Goal: Task Accomplishment & Management: Use online tool/utility

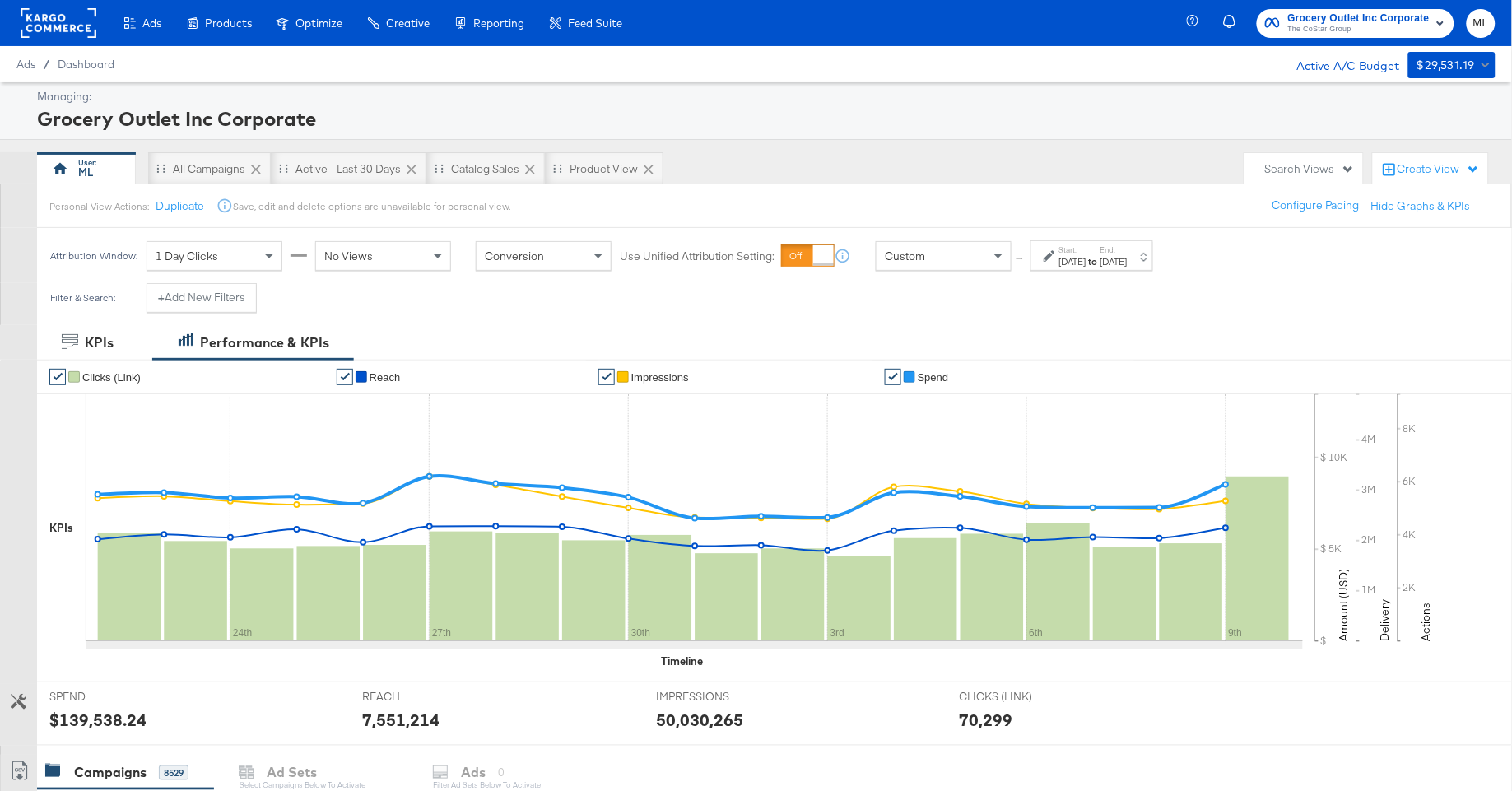
click at [1087, 253] on label "Start:" at bounding box center [1072, 249] width 27 height 11
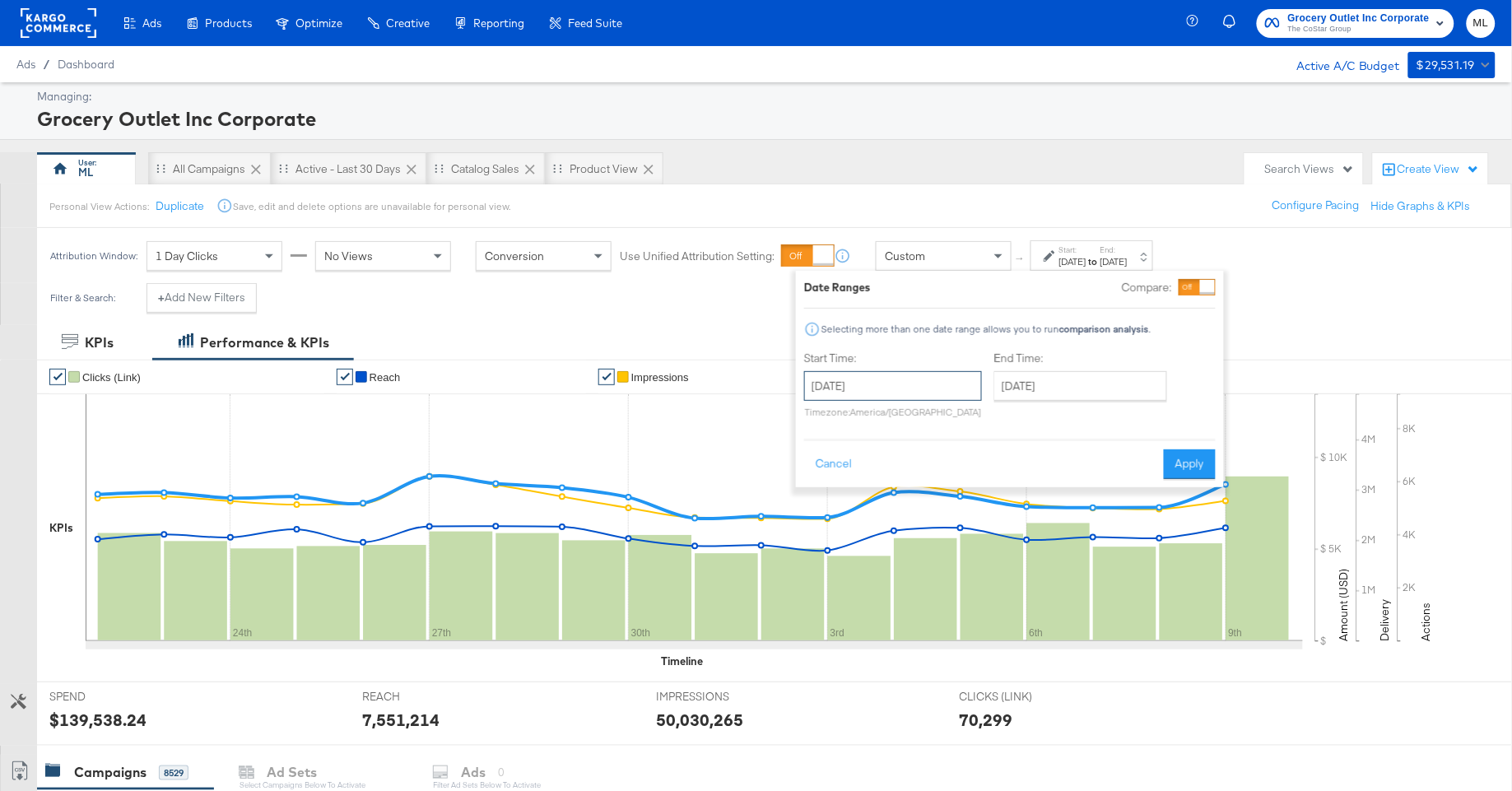
click at [901, 390] on input "[DATE]" at bounding box center [892, 387] width 178 height 30
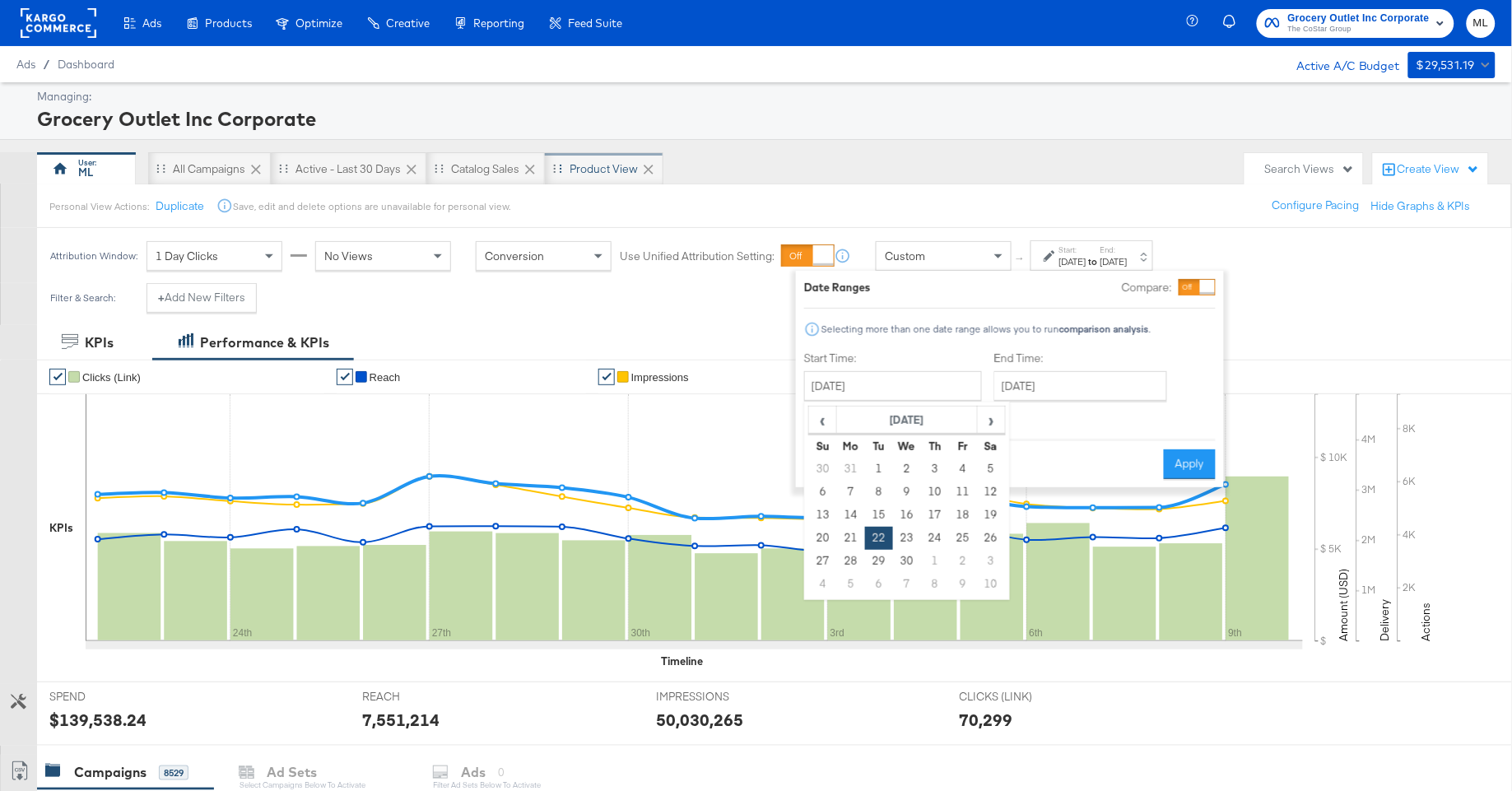
click at [578, 159] on div "Product View" at bounding box center [603, 168] width 118 height 33
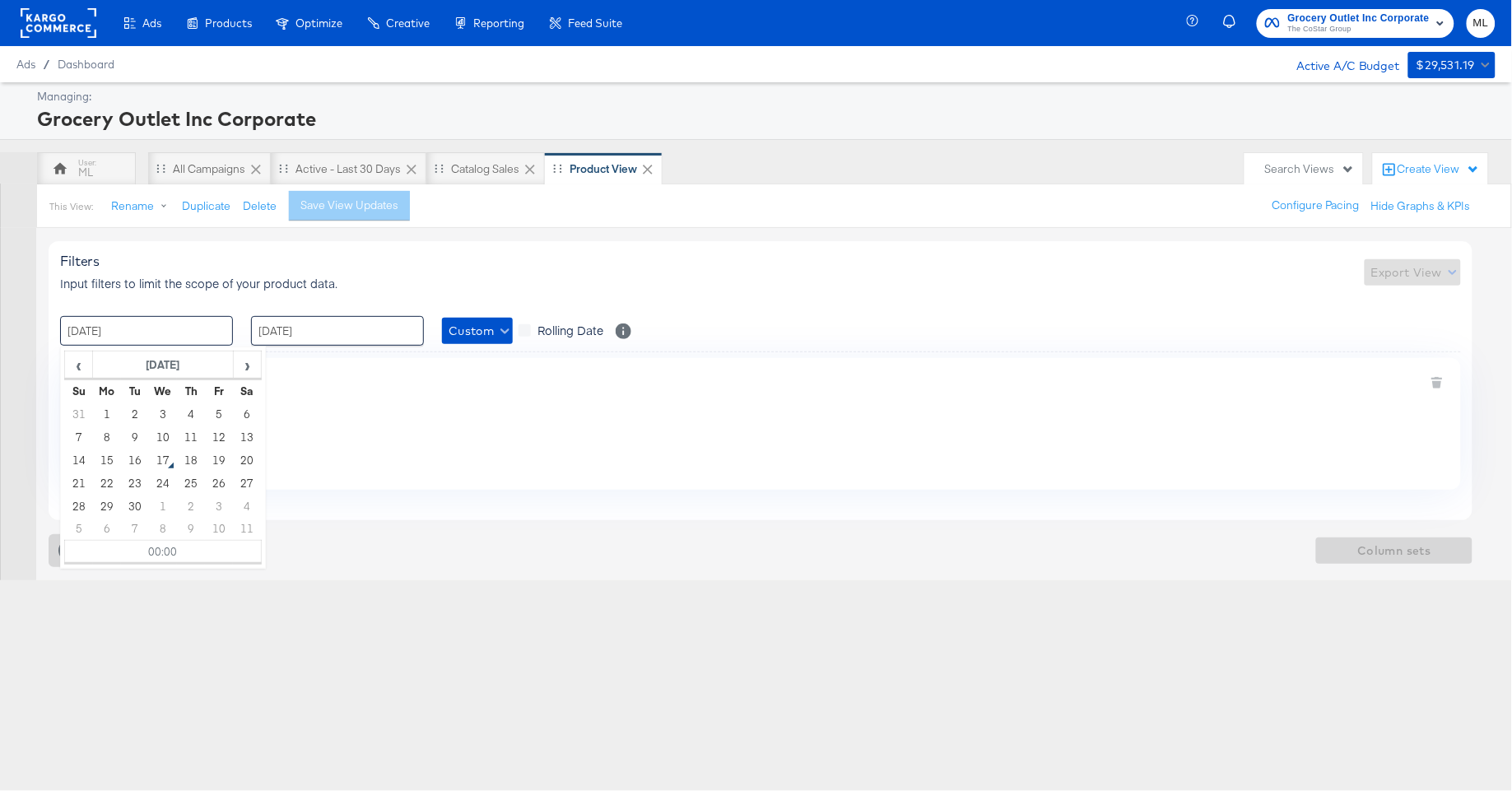
click at [161, 328] on input "[DATE]" at bounding box center [146, 331] width 173 height 30
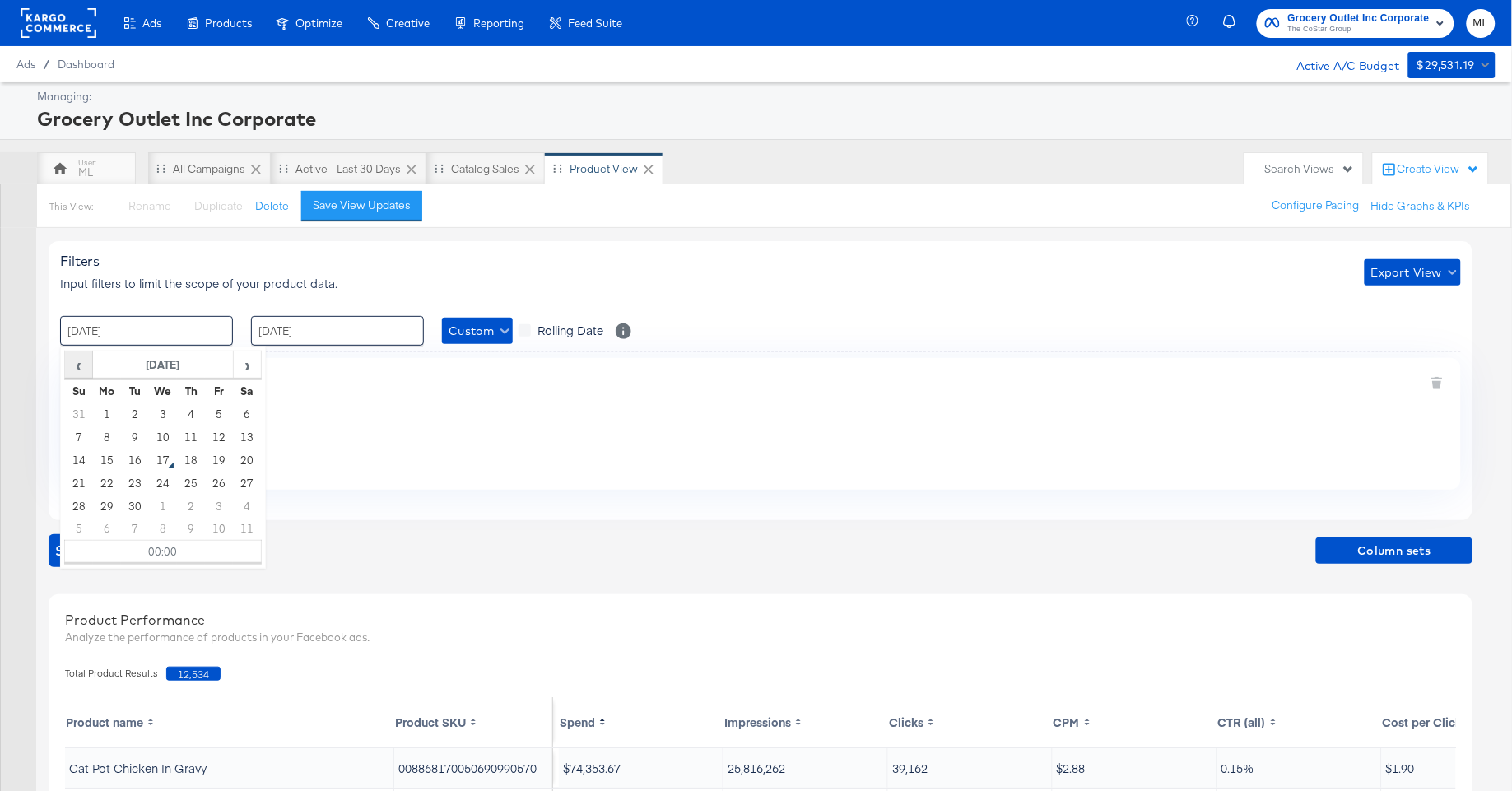
click at [81, 370] on span "‹" at bounding box center [78, 365] width 26 height 25
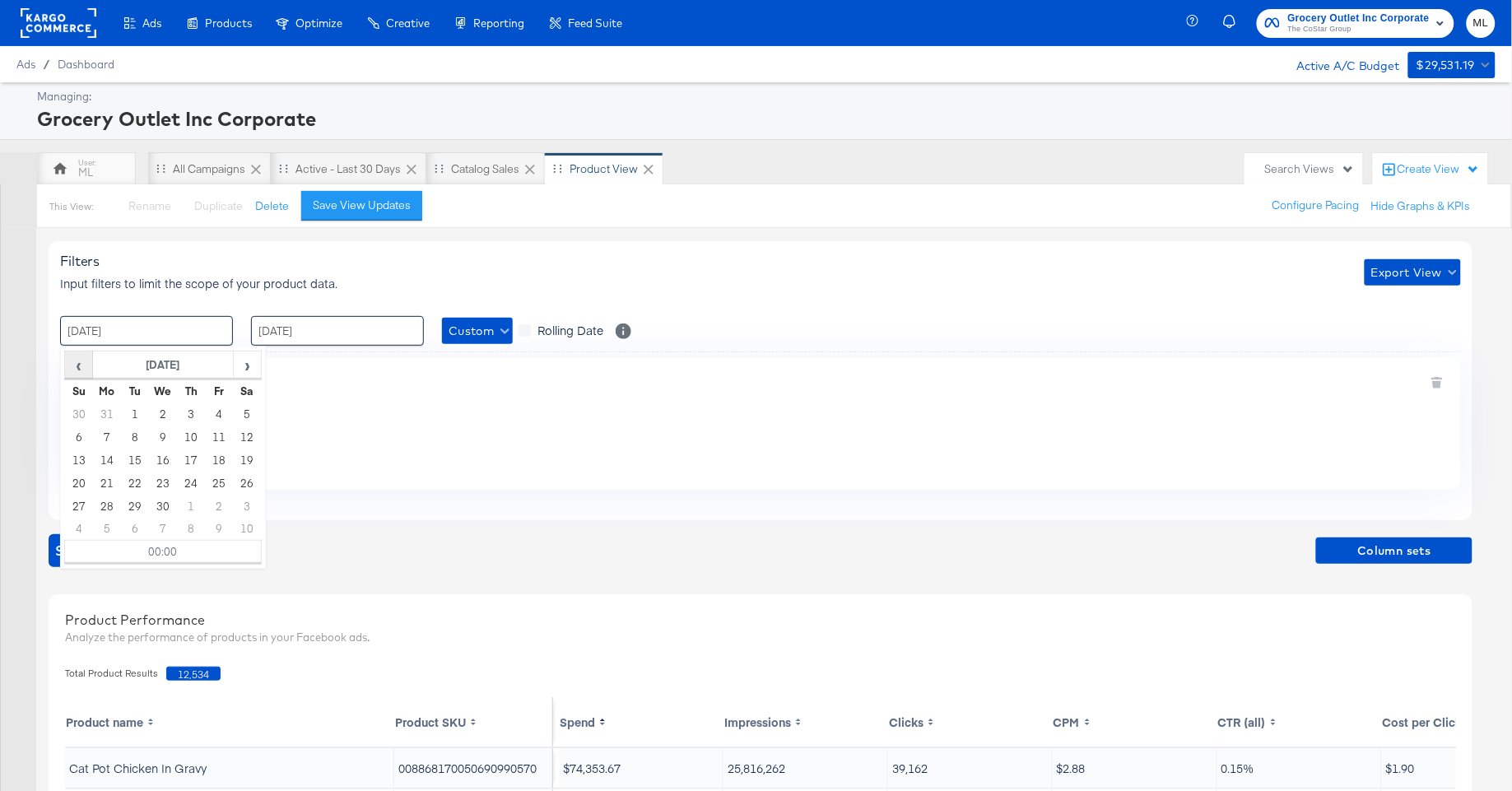
click at [81, 369] on span "‹" at bounding box center [78, 365] width 26 height 25
click at [160, 407] on td "1" at bounding box center [163, 413] width 28 height 23
type input "[DATE] 00:00"
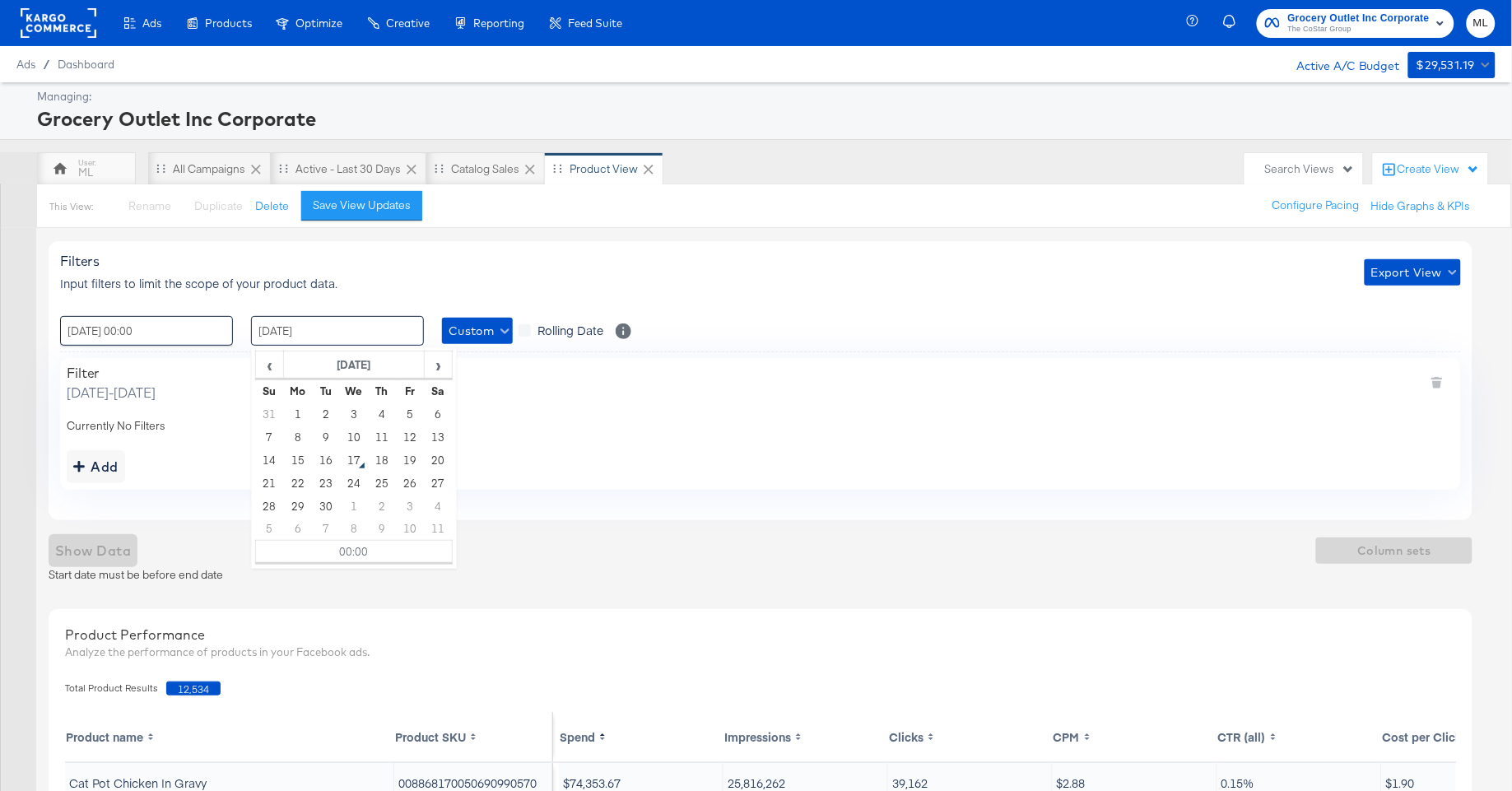
click at [308, 329] on input "[DATE]" at bounding box center [338, 331] width 173 height 30
click at [324, 461] on td "16" at bounding box center [326, 460] width 28 height 23
type input "[DATE] 00:00"
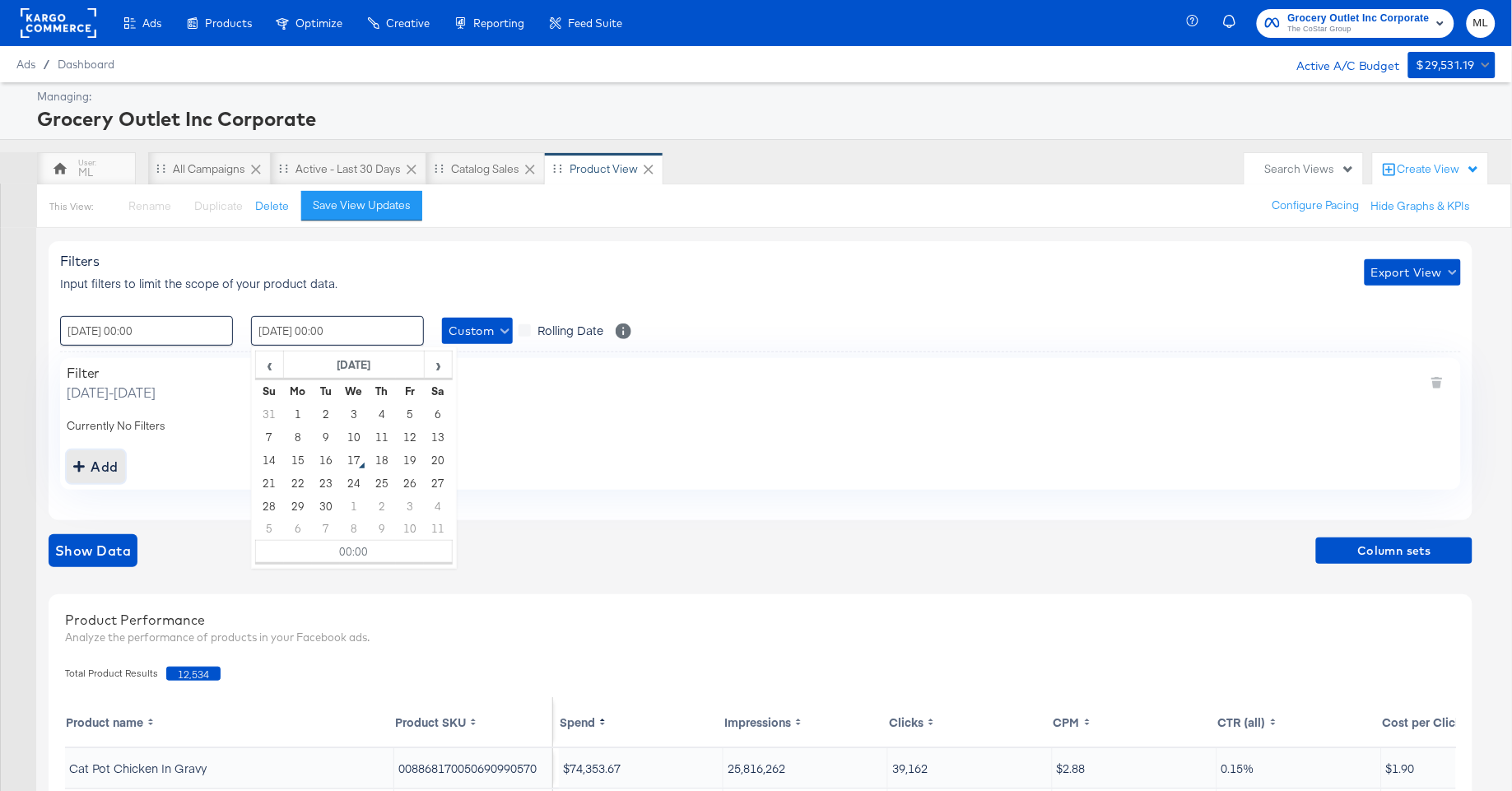
click at [72, 466] on button "Add" at bounding box center [95, 466] width 59 height 33
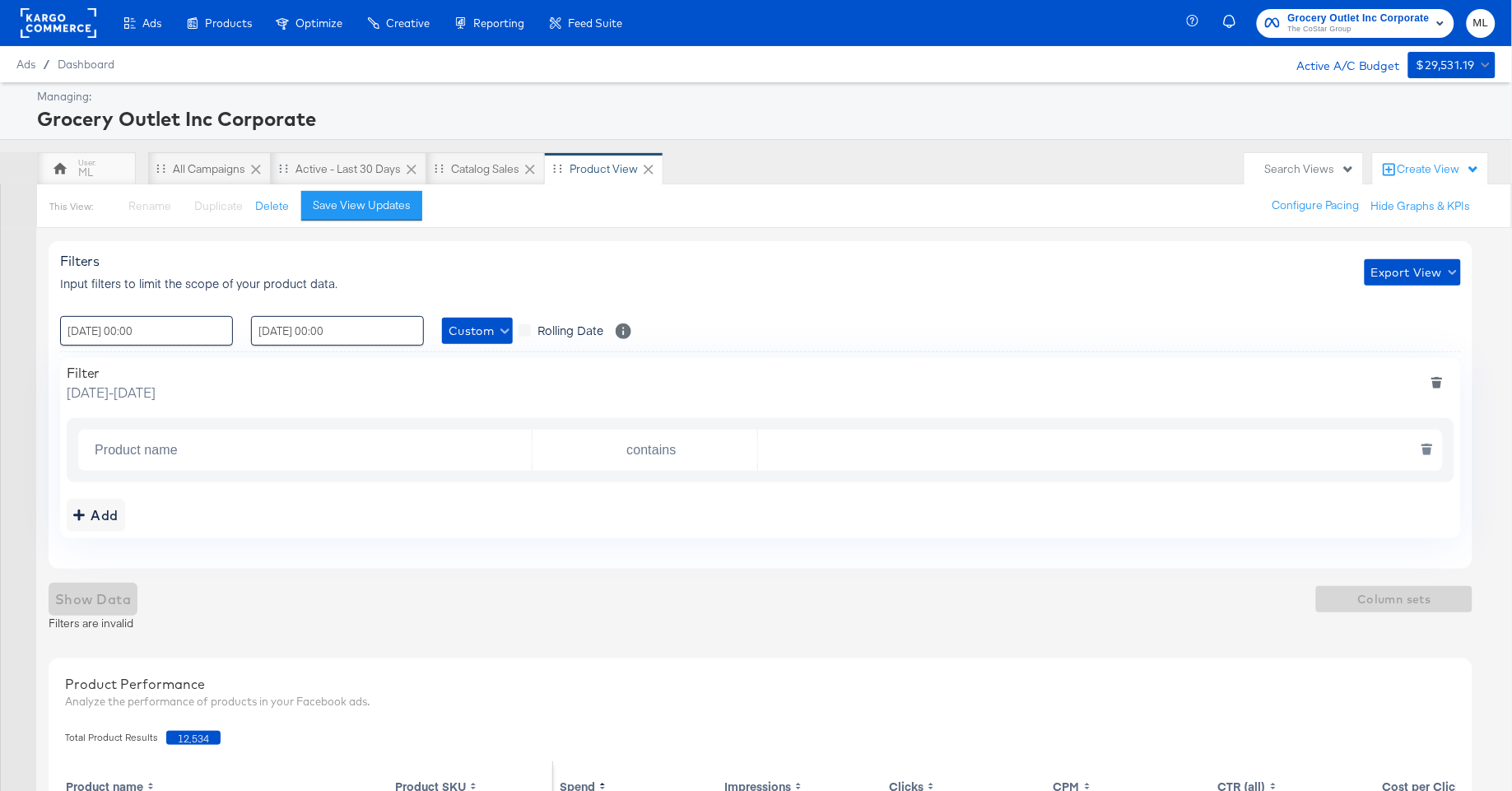
click at [142, 451] on input "Product name" at bounding box center [310, 451] width 444 height 34
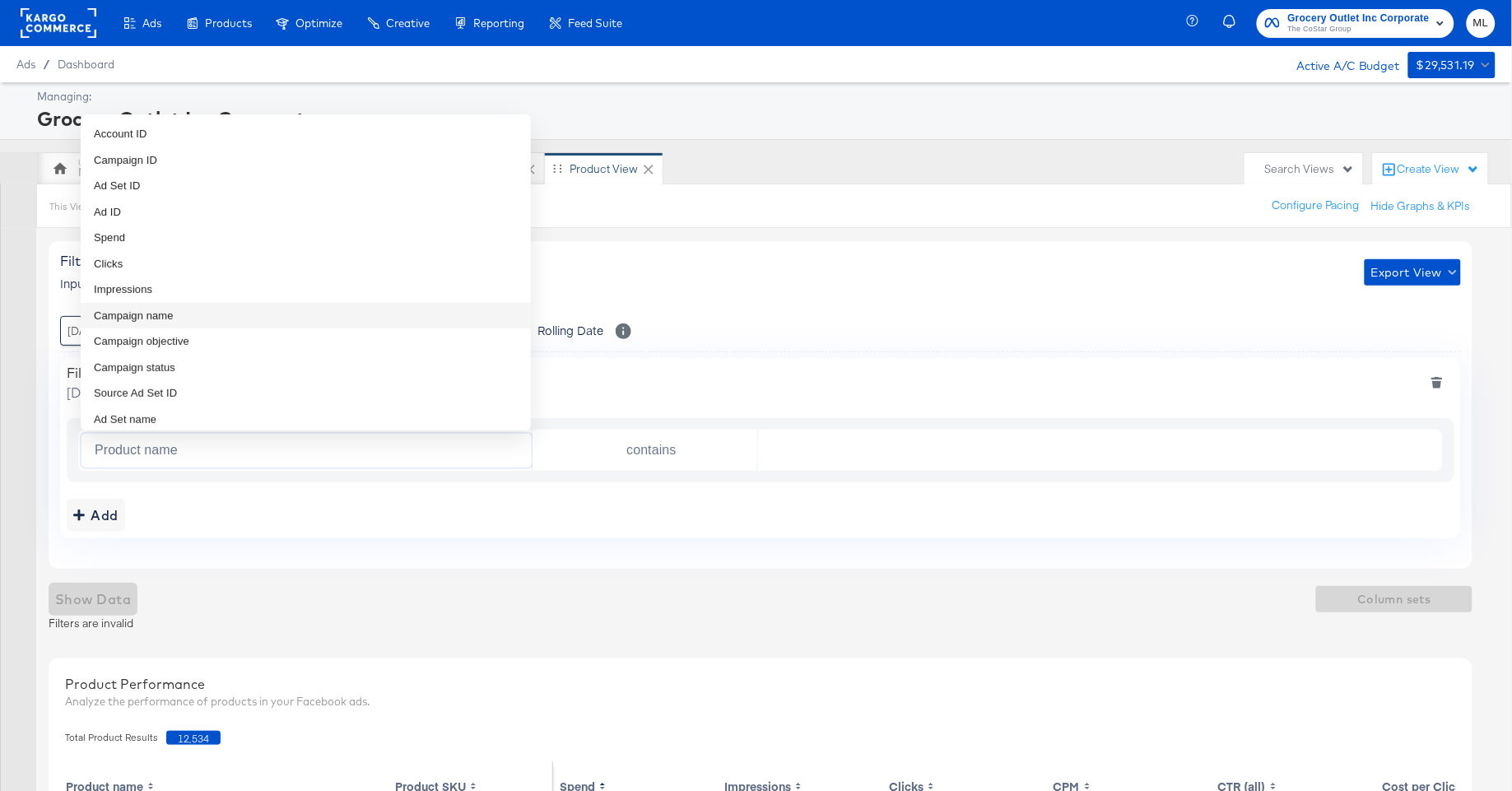
click at [158, 316] on span "Campaign name" at bounding box center [133, 316] width 79 height 17
type input "Campaign name"
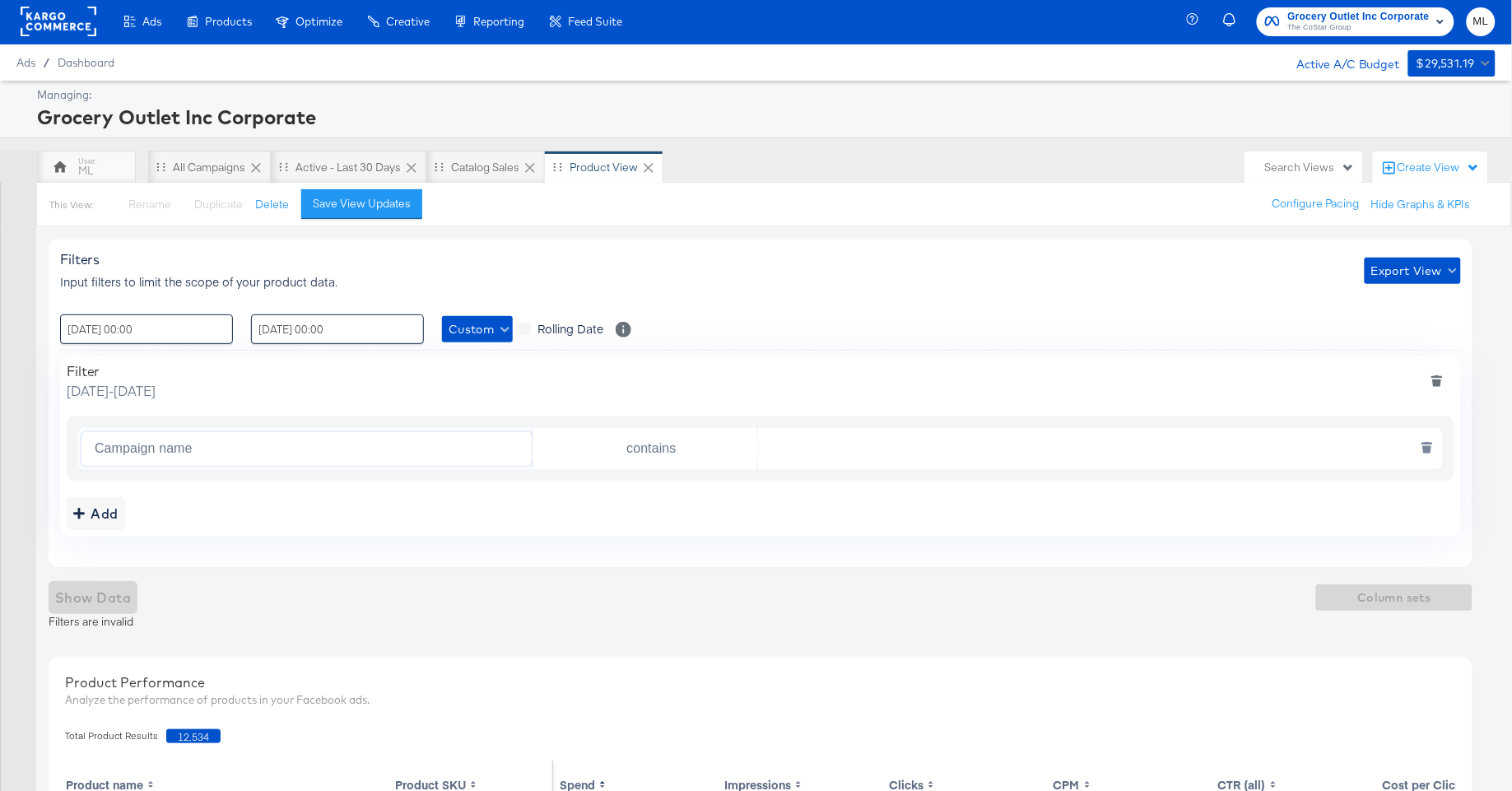
click at [821, 454] on input "text" at bounding box center [1096, 449] width 677 height 34
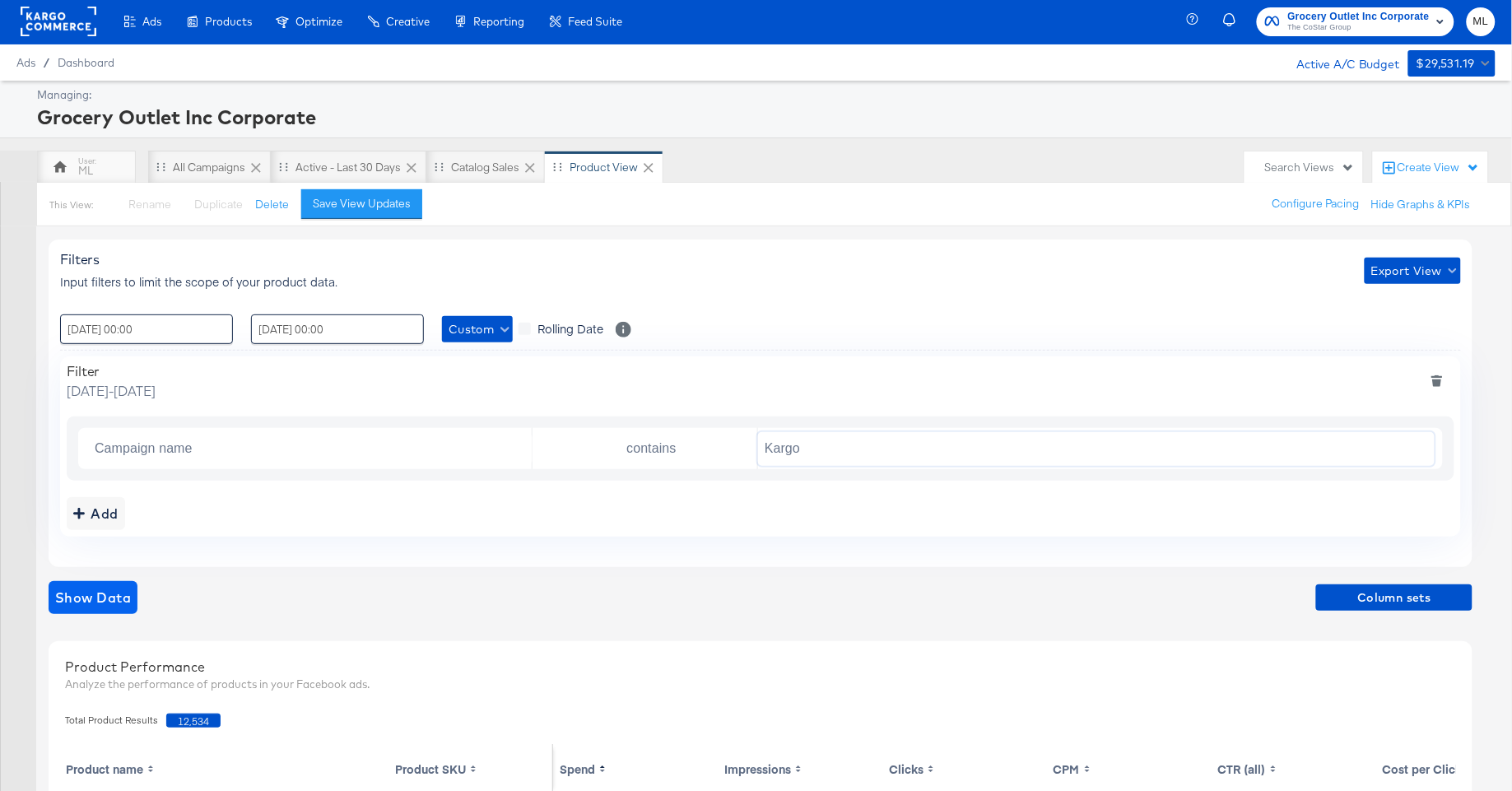
type input "Kargo"
click at [110, 601] on span "Show Data" at bounding box center [93, 597] width 76 height 23
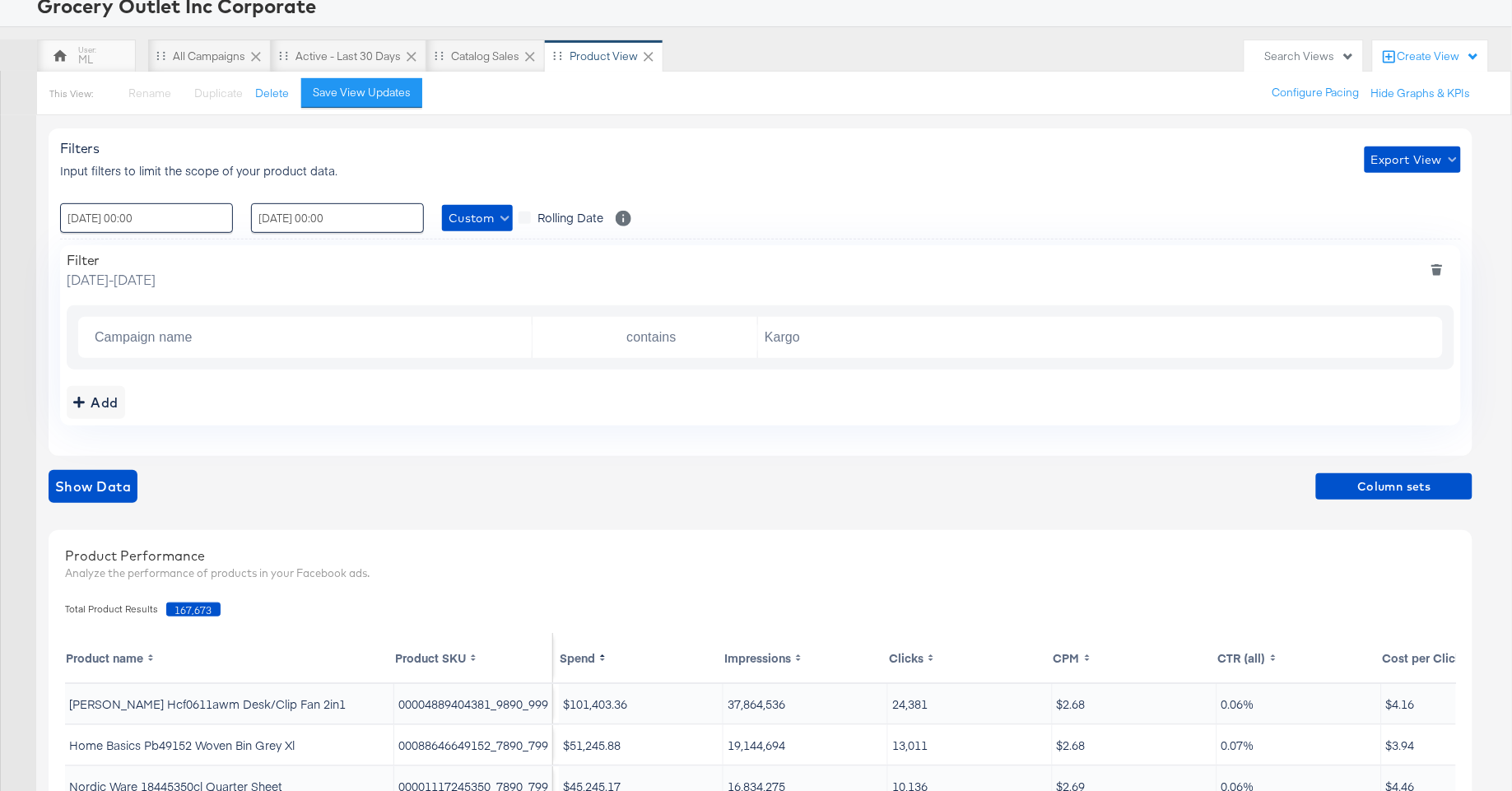
scroll to position [103, 0]
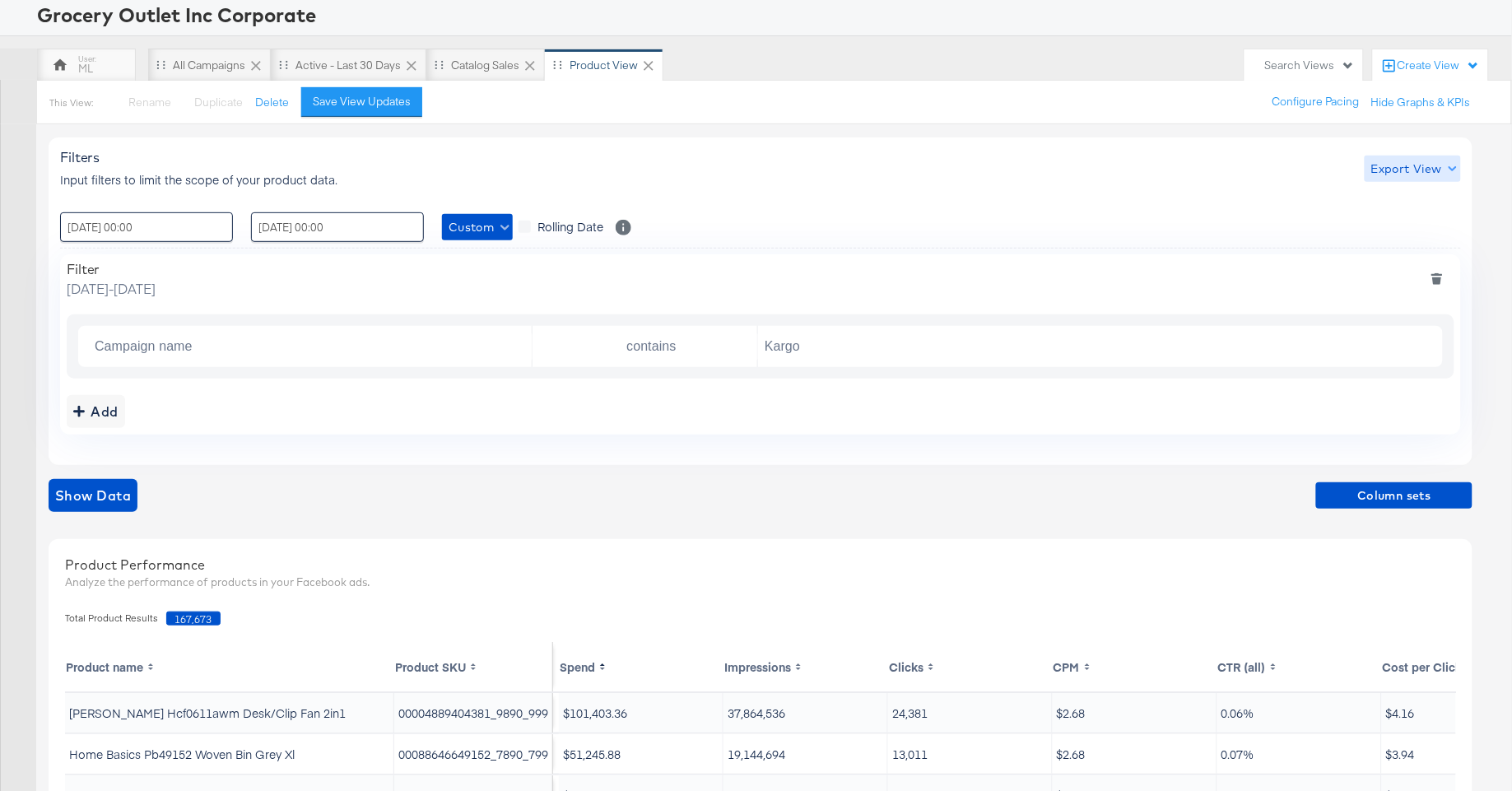
click at [1429, 169] on span "Export View" at bounding box center [1413, 169] width 83 height 21
click at [1407, 223] on span "Bulk Export" at bounding box center [1410, 237] width 65 height 35
